Goal: Information Seeking & Learning: Learn about a topic

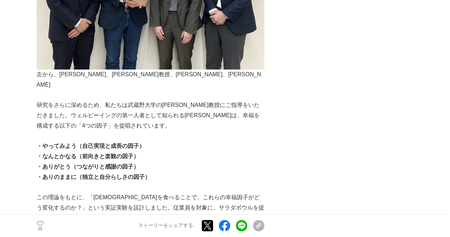
scroll to position [1351, 0]
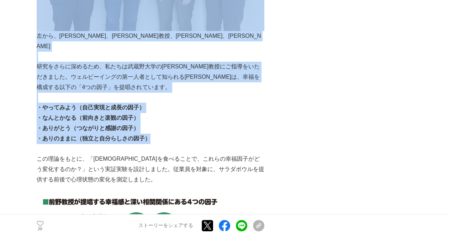
drag, startPoint x: 149, startPoint y: 106, endPoint x: 35, endPoint y: 72, distance: 119.4
click at [47, 104] on strong "・やってみよう（自己実現と成長の因子）" at bounding box center [91, 107] width 108 height 6
drag, startPoint x: 36, startPoint y: 72, endPoint x: 149, endPoint y: 106, distance: 117.9
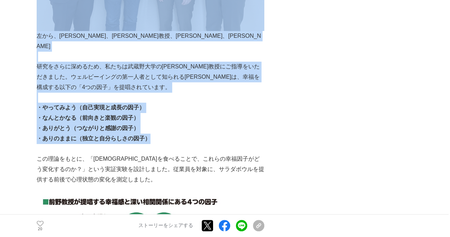
click at [159, 133] on p "・ありのままに（独立と自分らしさの因子）" at bounding box center [151, 138] width 228 height 10
click at [212, 113] on p "・なんとかなる（前向きと楽観の因子）" at bounding box center [151, 118] width 228 height 10
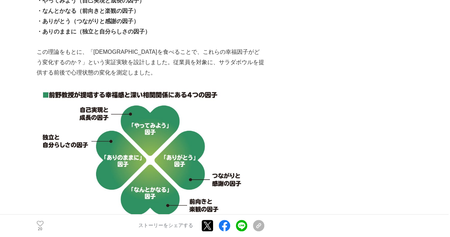
scroll to position [1494, 0]
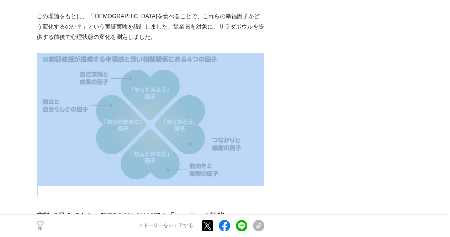
drag, startPoint x: 242, startPoint y: 155, endPoint x: 131, endPoint y: 101, distance: 123.4
click at [131, 101] on div "㊧[PERSON_NAME]（[PERSON_NAME]） キユーピー　研究開発本部　市販用開発部　マヨネーズチーム ㊥[PERSON_NAME]（[PERS…" at bounding box center [151, 211] width 228 height 3154
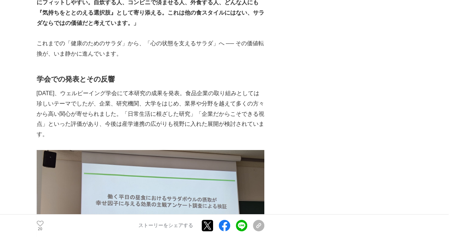
scroll to position [2490, 0]
drag, startPoint x: 70, startPoint y: 59, endPoint x: 127, endPoint y: 60, distance: 57.3
click at [127, 88] on p "[DATE]、ウェルビーイング学会にて本研究の成果を発表。食品企業の取り組みとしては珍しいテーマでしたが、企業、研究機関、大学をはじめ、業界や分野を越えて多く…" at bounding box center [151, 113] width 228 height 51
copy p "ウェルビーイング学会"
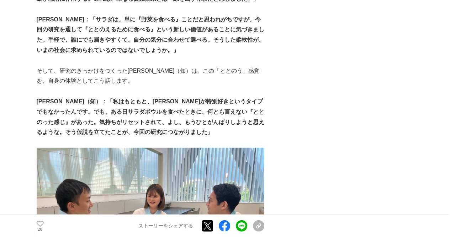
scroll to position [2145, 0]
